Goal: Check status: Check status

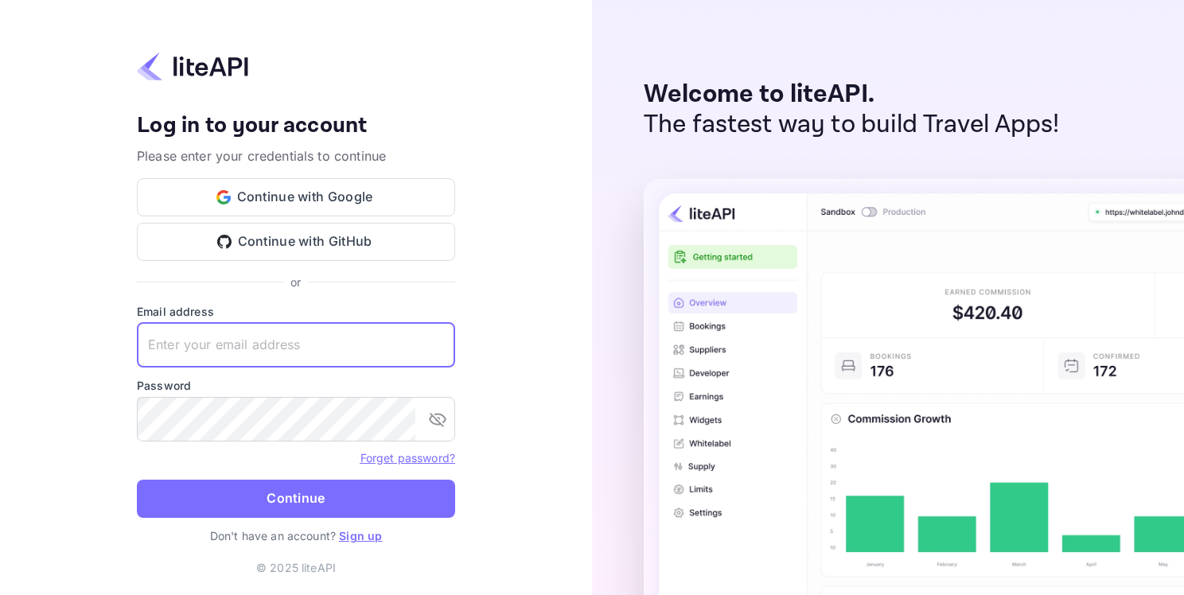
paste input "adminpassword_support@yandex-team.ru"
type input "adminpassword_support@yandex-team.ru"
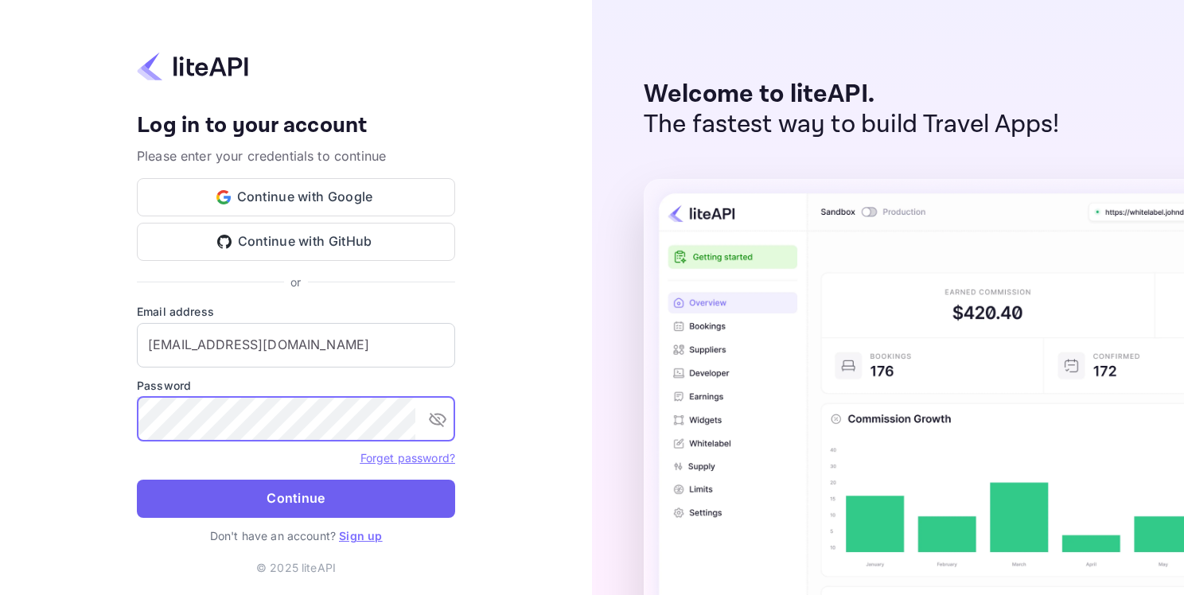
click at [357, 497] on button "Continue" at bounding box center [296, 499] width 318 height 38
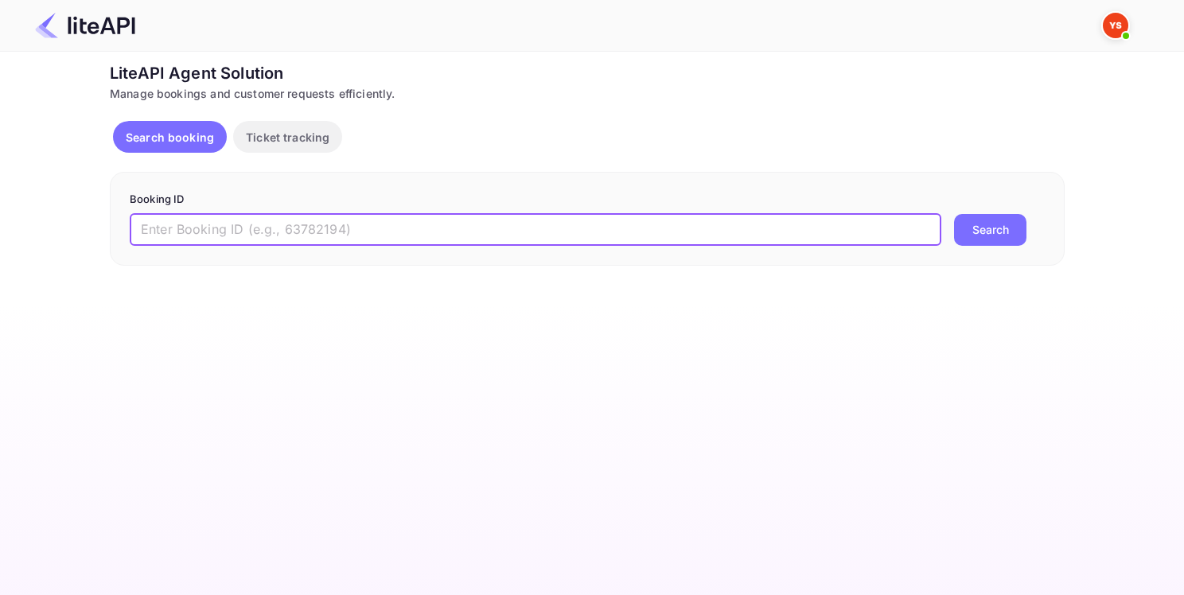
paste input "8647318"
type input "8647318"
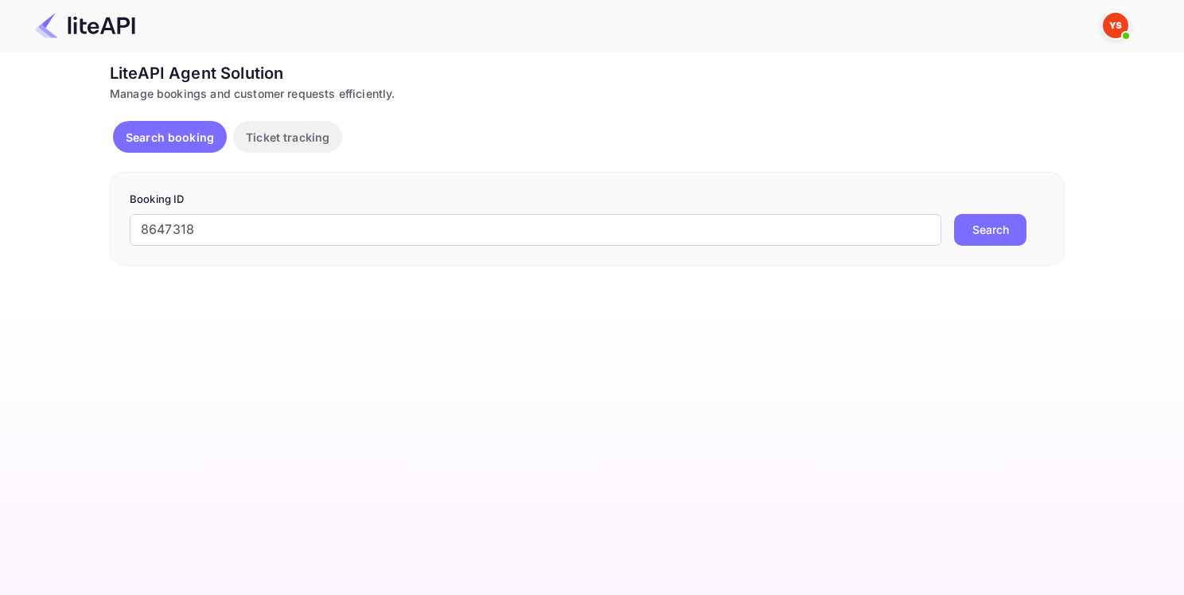
click at [1016, 224] on button "Search" at bounding box center [990, 230] width 72 height 32
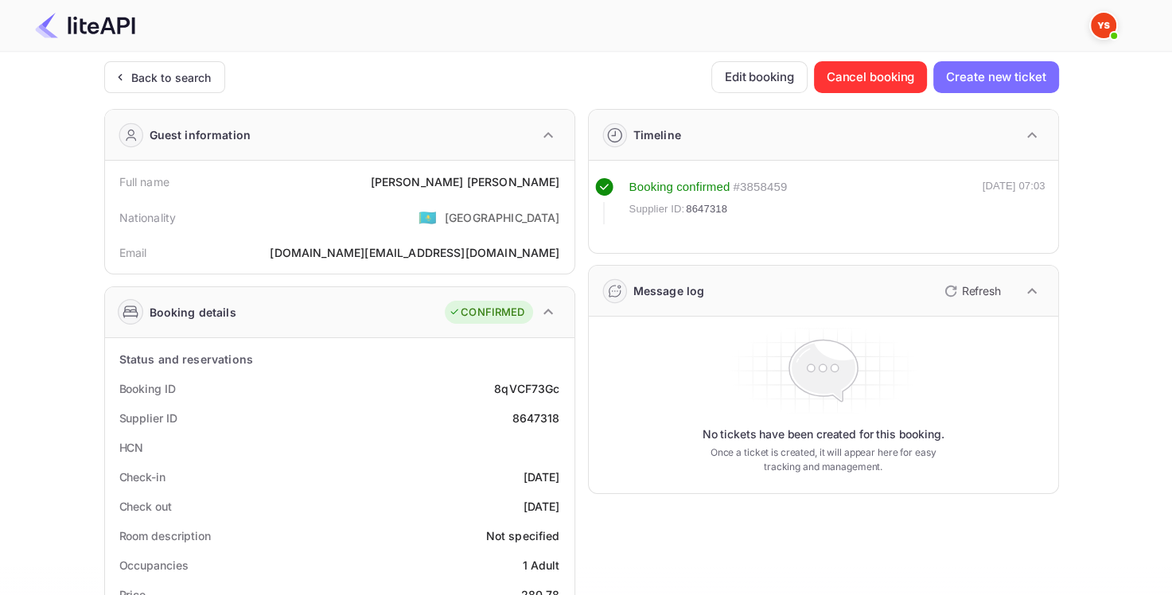
click at [533, 410] on div "8647318" at bounding box center [536, 418] width 48 height 17
copy div "8647318"
drag, startPoint x: 457, startPoint y: 183, endPoint x: 562, endPoint y: 178, distance: 104.3
click at [562, 178] on div "Full name [PERSON_NAME]" at bounding box center [339, 181] width 457 height 29
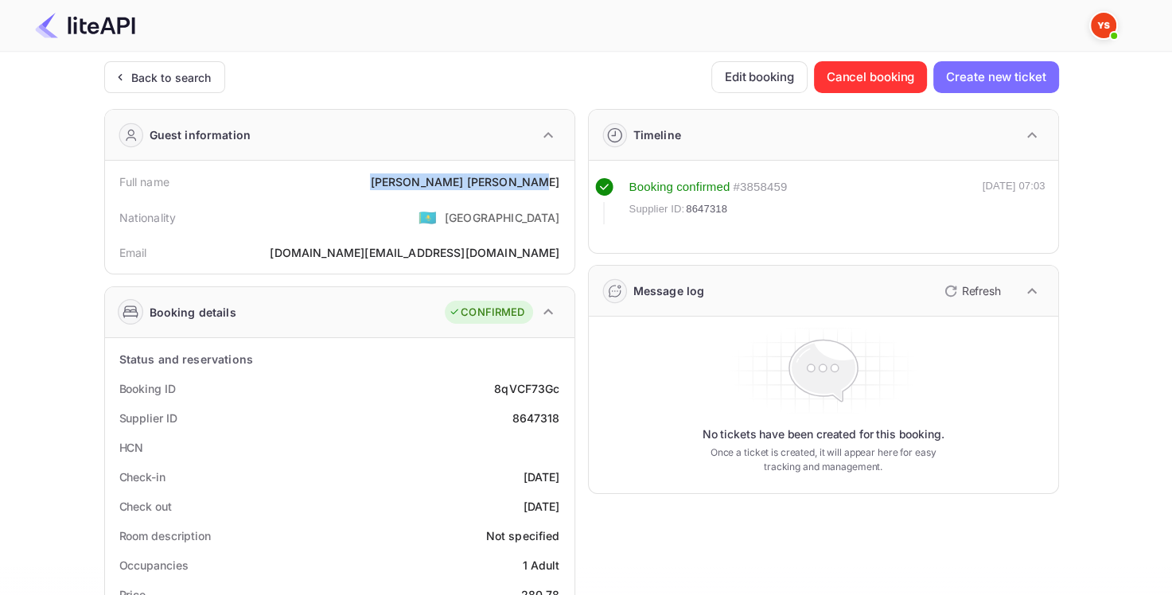
copy div "[PERSON_NAME]"
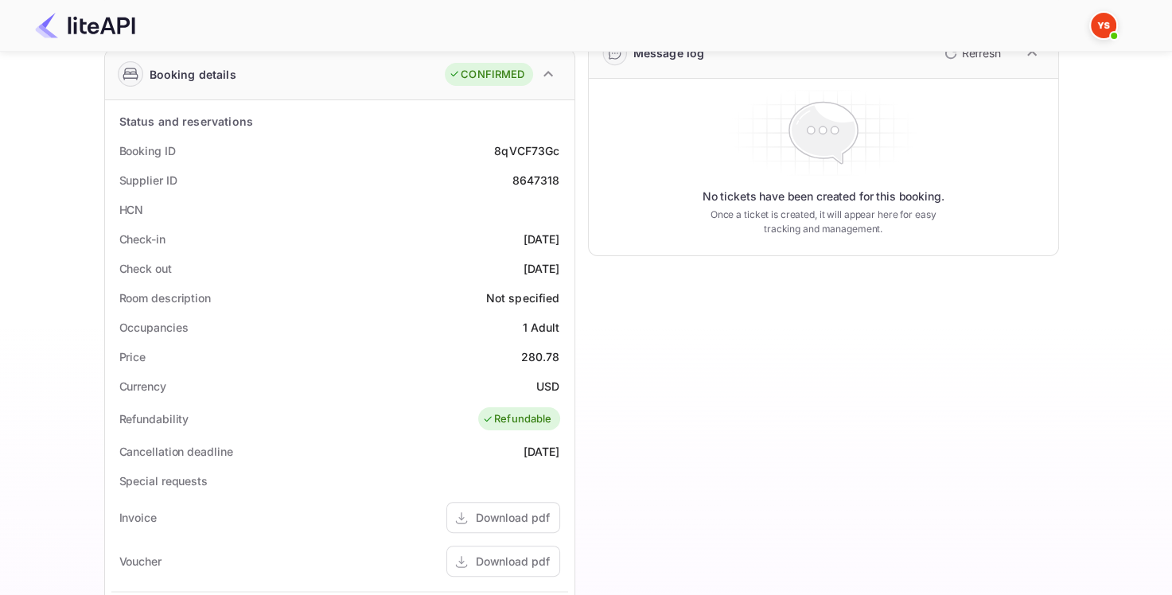
scroll to position [239, 0]
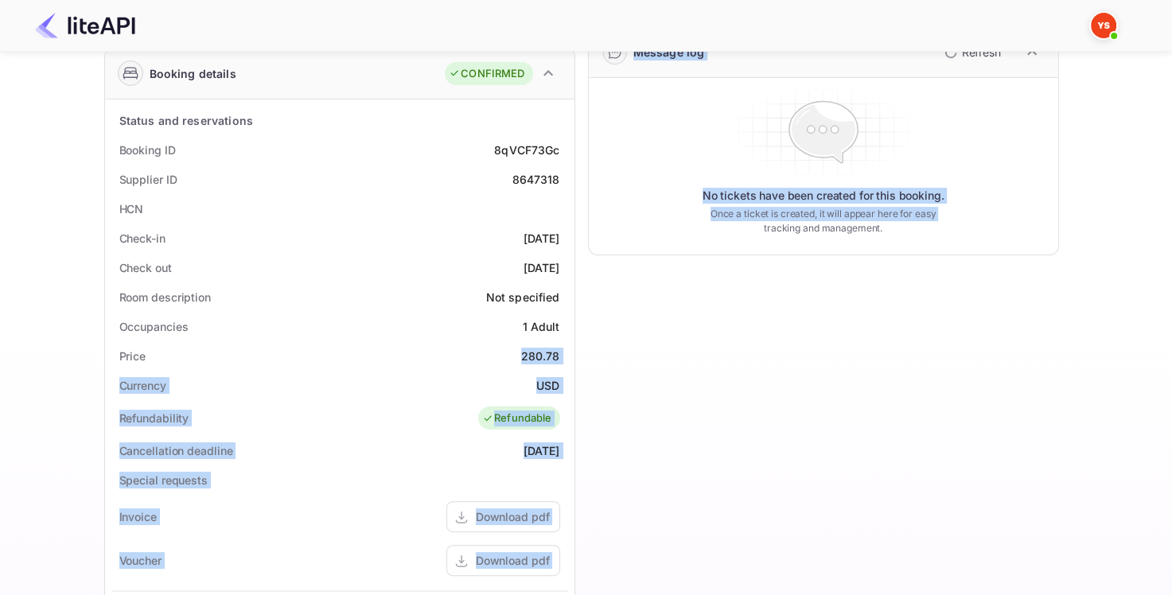
drag, startPoint x: 518, startPoint y: 355, endPoint x: 594, endPoint y: 353, distance: 76.4
click at [594, 353] on div "Guest information Full name [PERSON_NAME] Nationality 🇰🇿 [DEMOGRAPHIC_DATA] [PE…" at bounding box center [574, 379] width 967 height 1042
click at [546, 362] on div "280.78" at bounding box center [540, 356] width 39 height 17
click at [528, 352] on div "280.78" at bounding box center [540, 356] width 39 height 17
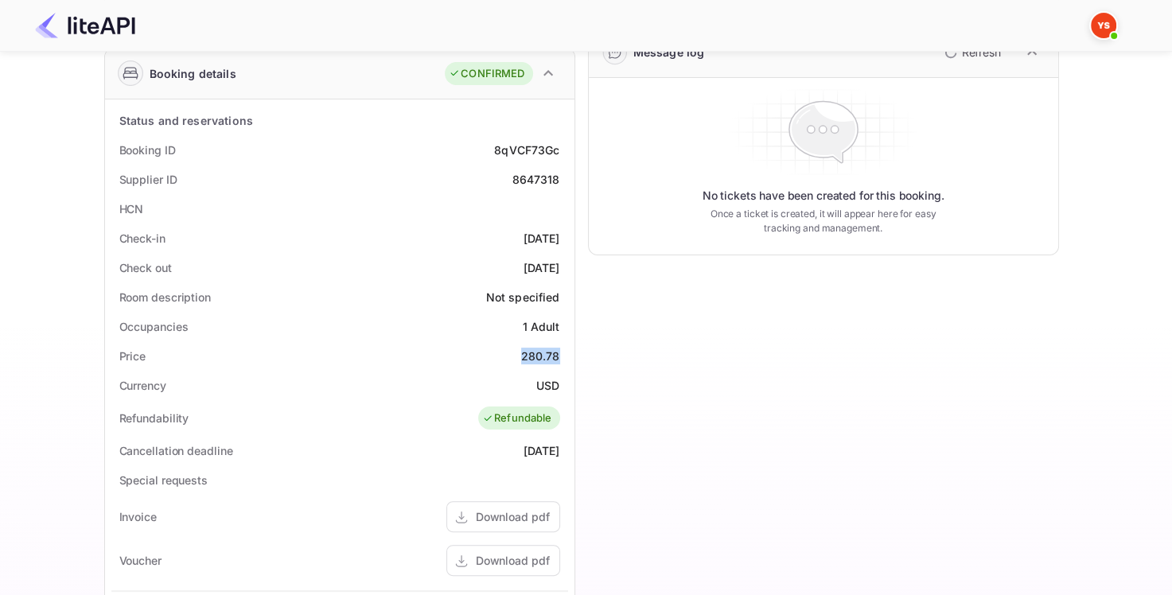
drag, startPoint x: 520, startPoint y: 354, endPoint x: 573, endPoint y: 353, distance: 53.3
click at [573, 353] on div "Status and reservations Booking ID 8qVCF73Gc Supplier ID 8647318 HCN Check-in […" at bounding box center [339, 493] width 469 height 788
copy div "280.78"
